Goal: Obtain resource: Download file/media

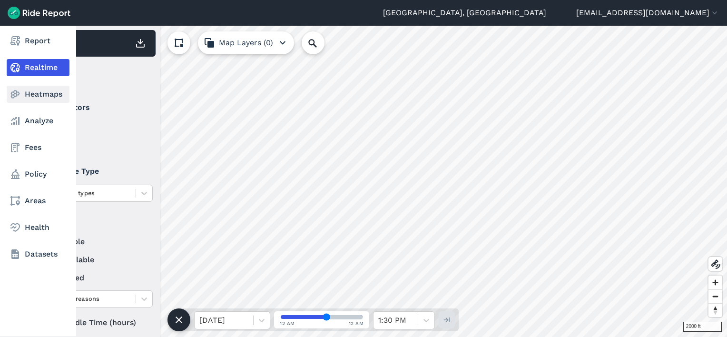
click at [38, 90] on link "Heatmaps" at bounding box center [38, 94] width 63 height 17
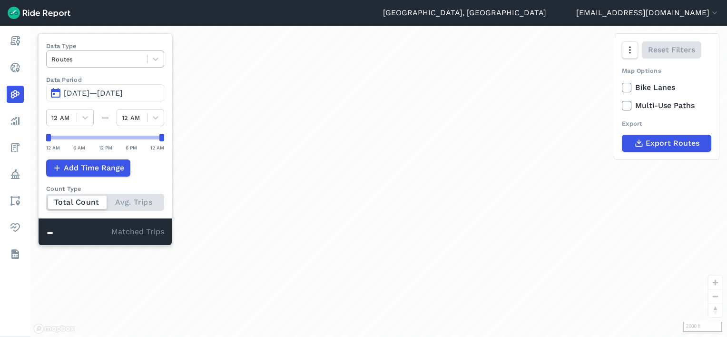
click at [124, 62] on div at bounding box center [96, 59] width 91 height 11
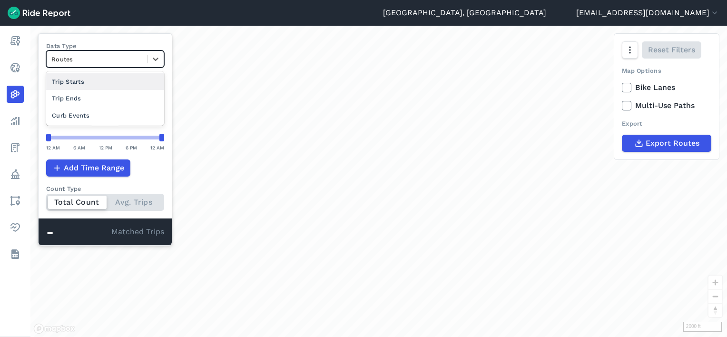
click at [89, 81] on div "Trip Starts" at bounding box center [105, 81] width 118 height 17
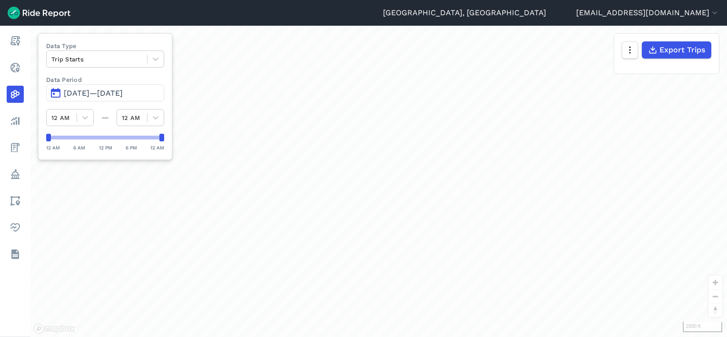
click at [88, 88] on button "[DATE]—[DATE]" at bounding box center [105, 92] width 118 height 17
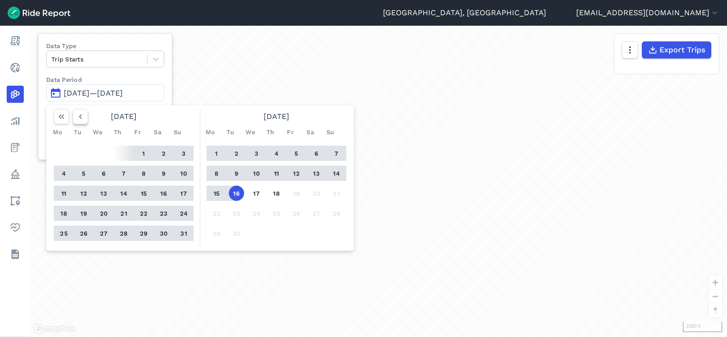
click at [84, 117] on icon "button" at bounding box center [81, 117] width 10 height 10
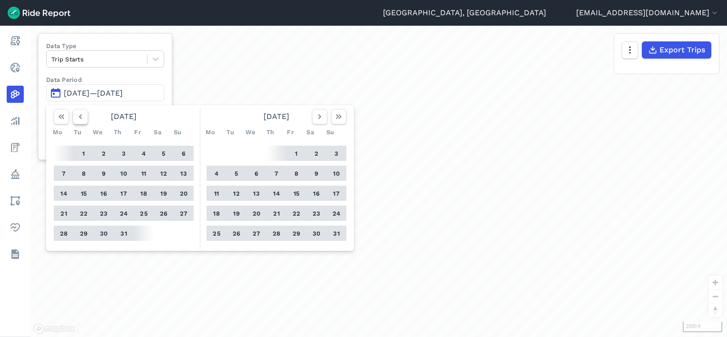
click at [84, 117] on icon "button" at bounding box center [81, 117] width 10 height 10
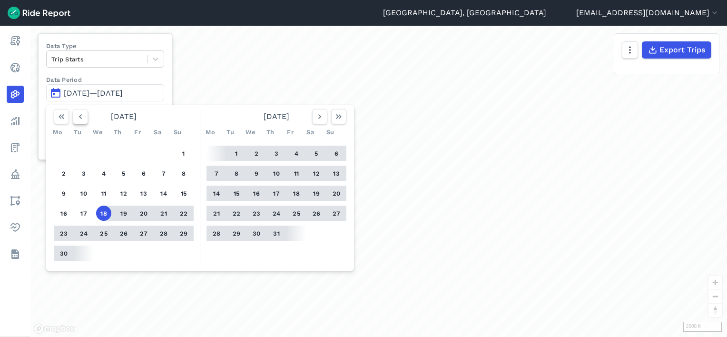
click at [84, 117] on icon "button" at bounding box center [81, 117] width 10 height 10
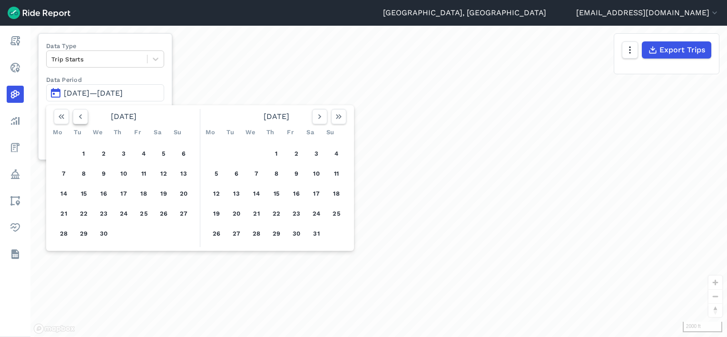
click at [84, 117] on icon "button" at bounding box center [81, 117] width 10 height 10
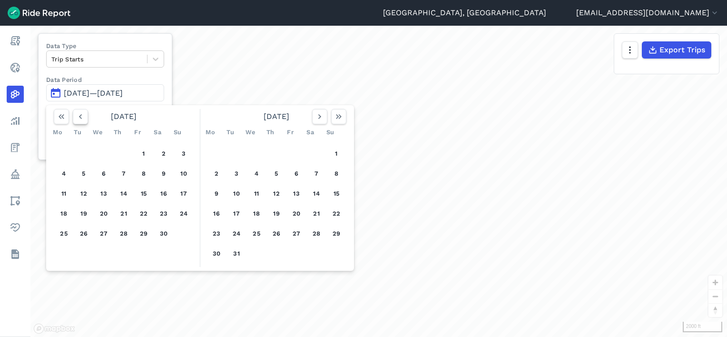
click at [84, 117] on icon "button" at bounding box center [81, 117] width 10 height 10
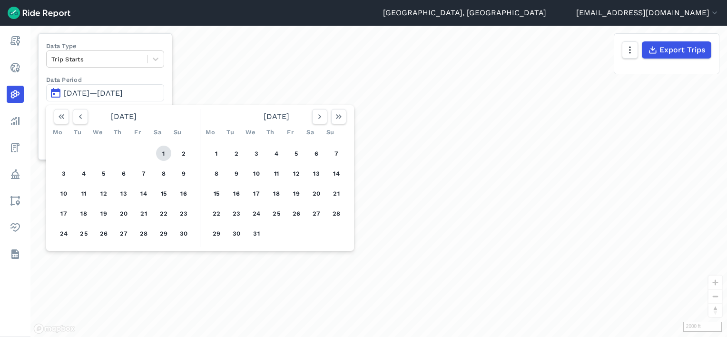
click at [162, 152] on button "1" at bounding box center [163, 153] width 15 height 15
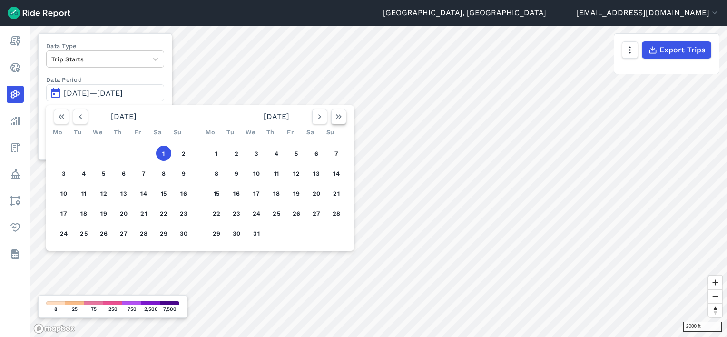
click at [336, 118] on icon "button" at bounding box center [339, 117] width 10 height 10
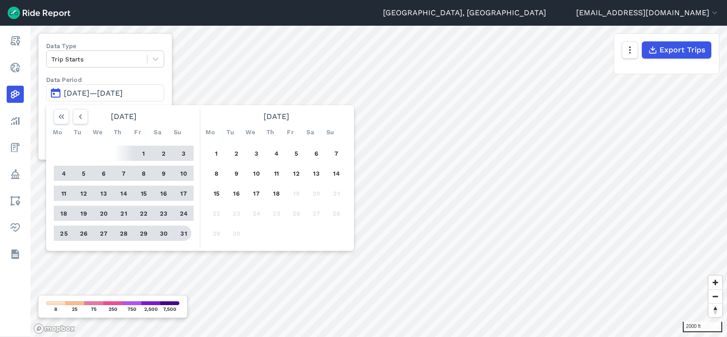
click at [186, 234] on button "31" at bounding box center [183, 233] width 15 height 15
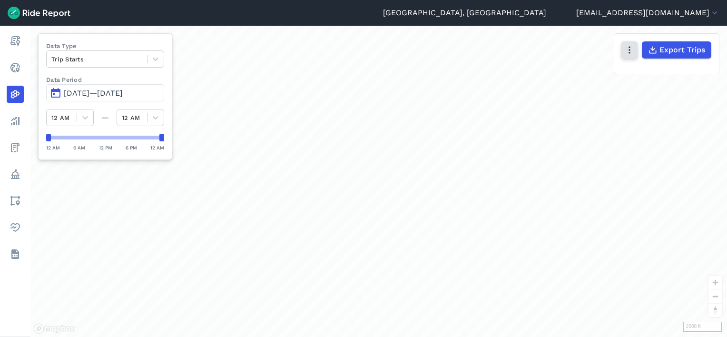
click at [629, 56] on button "button" at bounding box center [630, 49] width 16 height 17
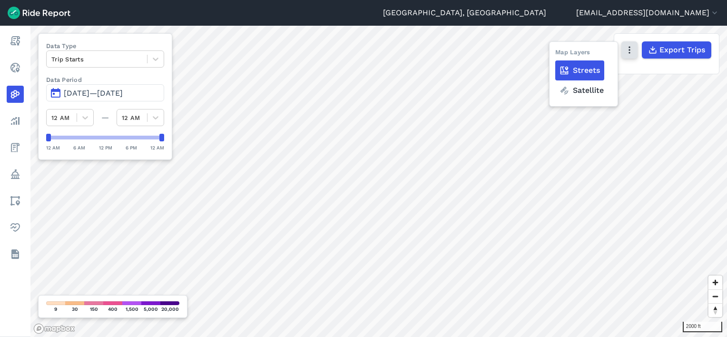
click at [629, 56] on button "button" at bounding box center [630, 49] width 16 height 17
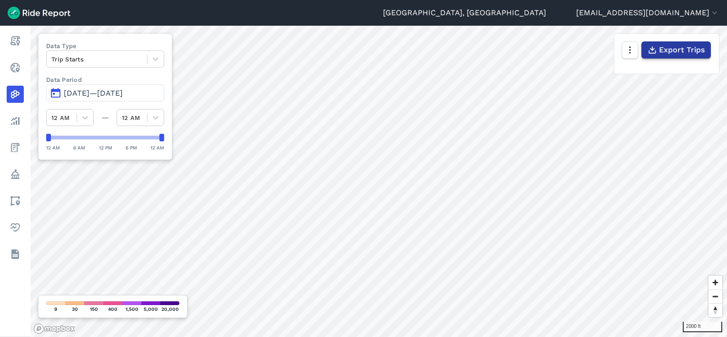
click at [662, 50] on span "Export Trips" at bounding box center [682, 49] width 46 height 11
click at [621, 49] on div "Export Trips" at bounding box center [666, 50] width 105 height 32
click at [630, 49] on icon "button" at bounding box center [630, 50] width 10 height 10
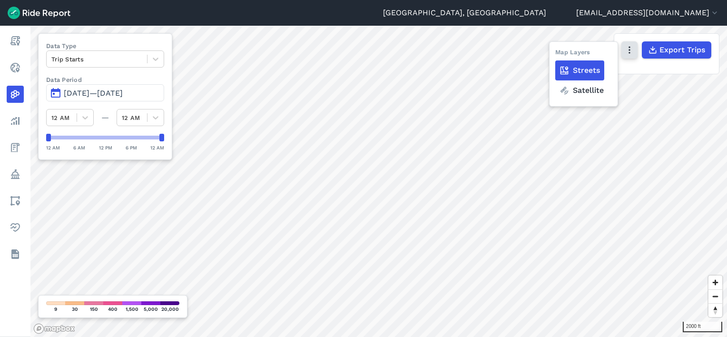
click at [630, 49] on icon "button" at bounding box center [630, 50] width 10 height 10
click at [636, 48] on button "button" at bounding box center [630, 49] width 16 height 17
click at [76, 52] on div "Trip Starts" at bounding box center [97, 59] width 100 height 15
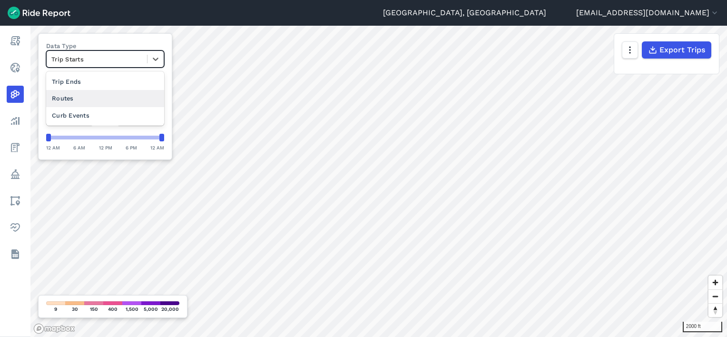
click at [73, 96] on div "Routes" at bounding box center [105, 98] width 118 height 17
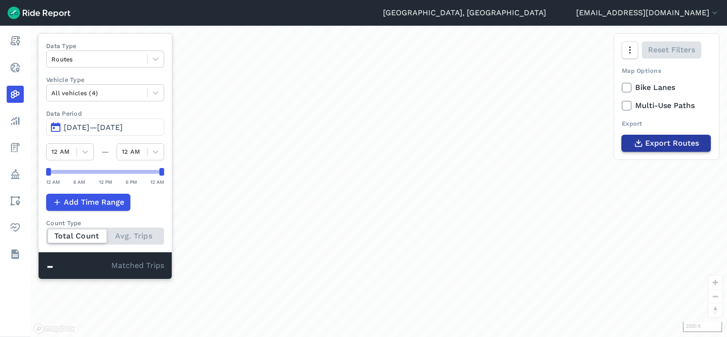
click at [644, 145] on button "Export Routes" at bounding box center [666, 143] width 89 height 17
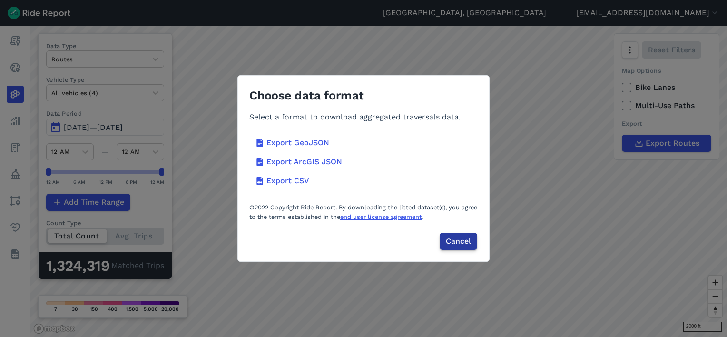
click at [454, 242] on span "Cancel" at bounding box center [458, 241] width 25 height 11
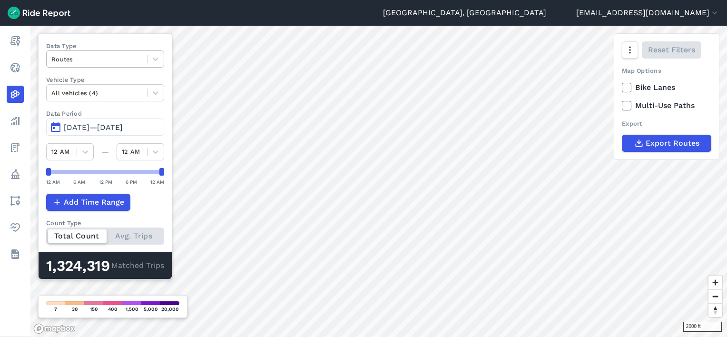
click at [87, 65] on div "Routes" at bounding box center [97, 59] width 100 height 15
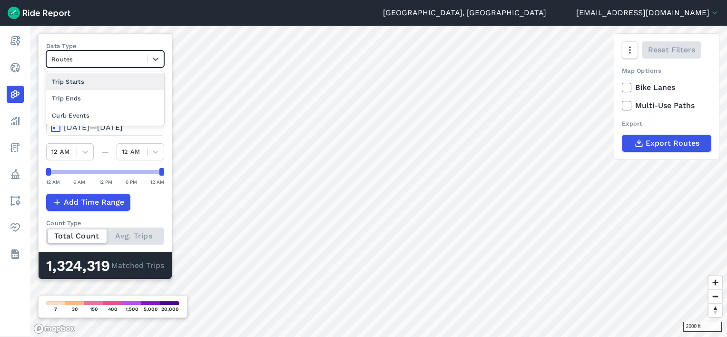
click at [72, 84] on div "Trip Starts" at bounding box center [105, 81] width 118 height 17
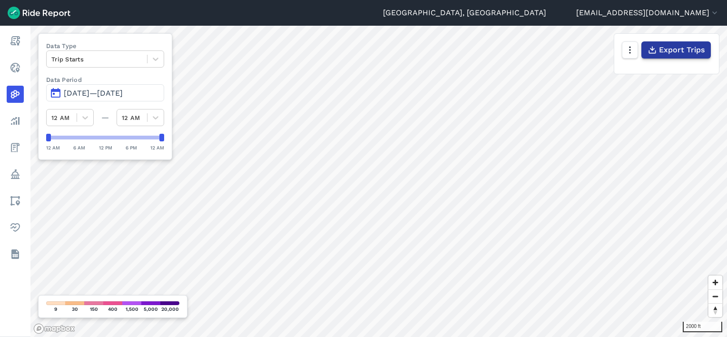
click at [656, 56] on button "Export Trips" at bounding box center [676, 49] width 69 height 17
click at [95, 58] on div at bounding box center [96, 59] width 91 height 11
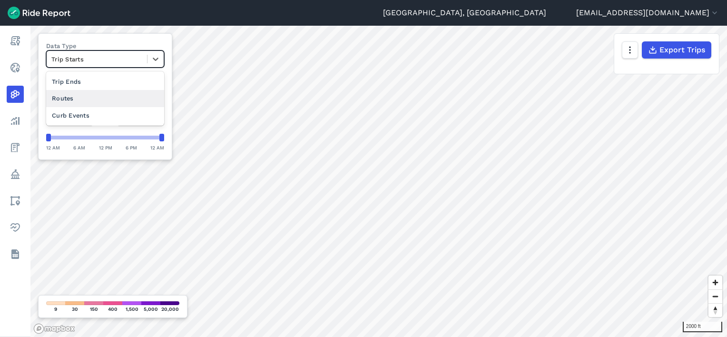
click at [75, 93] on div "Routes" at bounding box center [105, 98] width 118 height 17
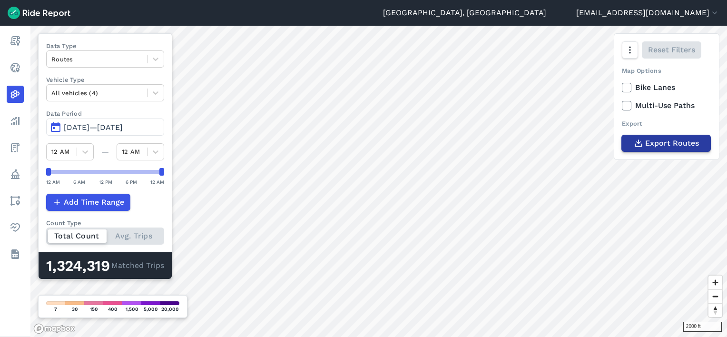
click at [653, 139] on span "Export Routes" at bounding box center [672, 143] width 54 height 11
